Goal: Browse casually

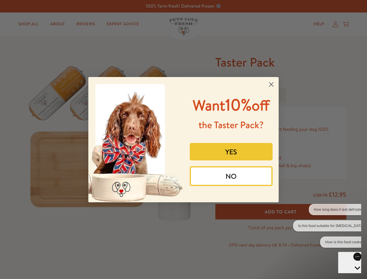
click at [183, 139] on img "POPUP Form" at bounding box center [135, 139] width 95 height 125
click at [271, 84] on icon "Close dialog" at bounding box center [271, 84] width 4 height 4
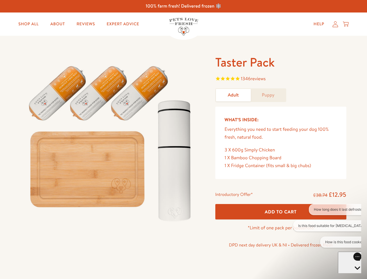
click at [231, 157] on button "YES" at bounding box center [231, 165] width 83 height 17
click at [231, 176] on button "Get 10% Off Now" at bounding box center [231, 184] width 83 height 16
click at [327, 209] on button "How long does it last defrosted?" at bounding box center [340, 209] width 62 height 11
